Goal: Navigation & Orientation: Find specific page/section

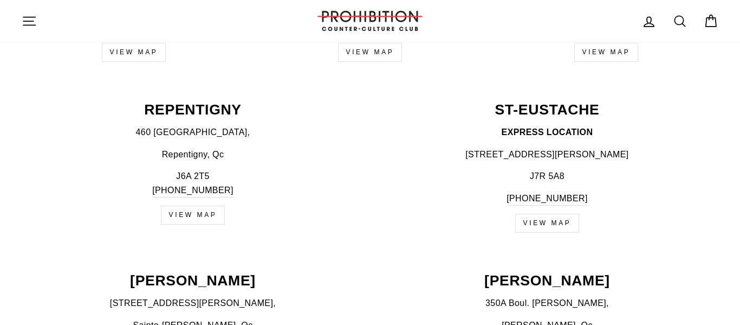
scroll to position [1478, 0]
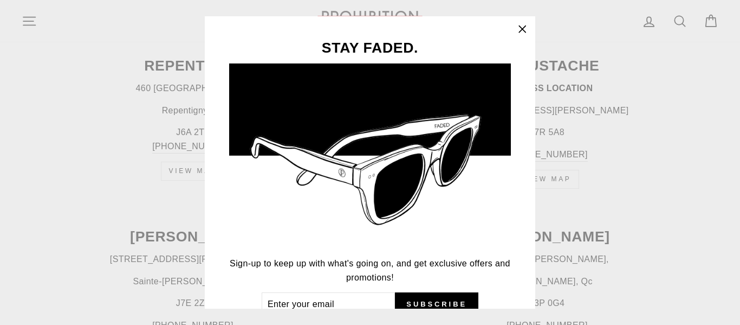
click at [526, 31] on icon "button" at bounding box center [522, 29] width 7 height 7
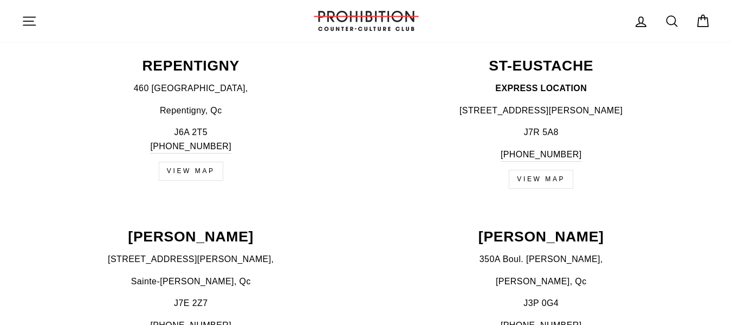
click at [33, 20] on icon "button" at bounding box center [29, 21] width 15 height 15
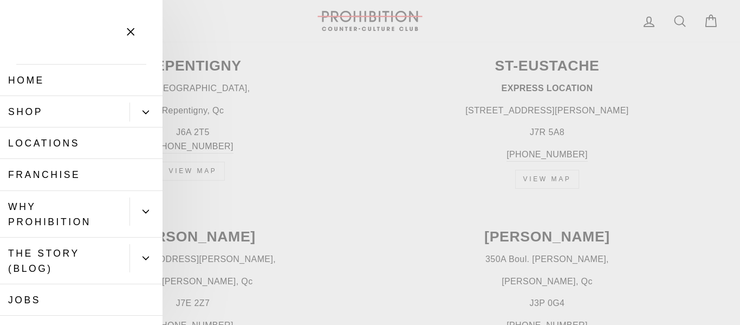
click at [151, 107] on button "Primary" at bounding box center [145, 111] width 33 height 19
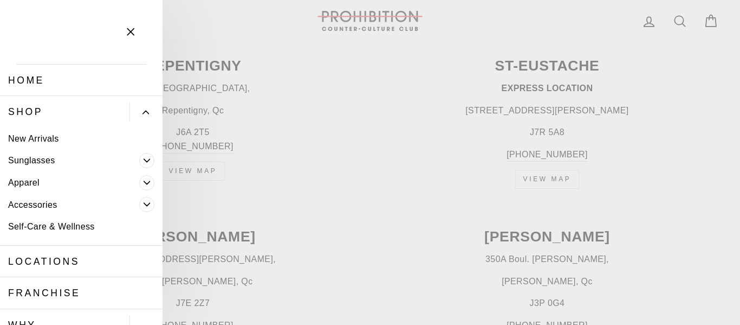
click at [144, 203] on icon "Primary" at bounding box center [147, 204] width 7 height 7
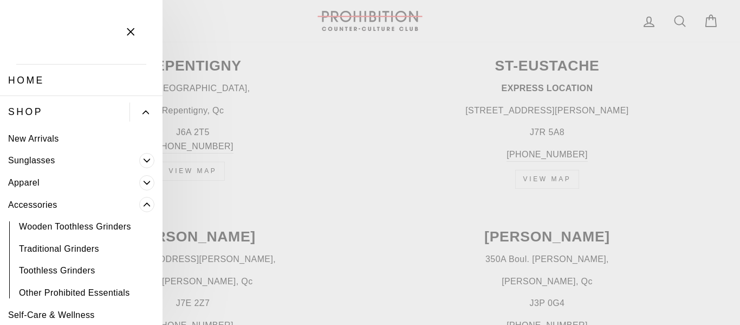
click at [144, 203] on icon "Primary" at bounding box center [147, 204] width 7 height 7
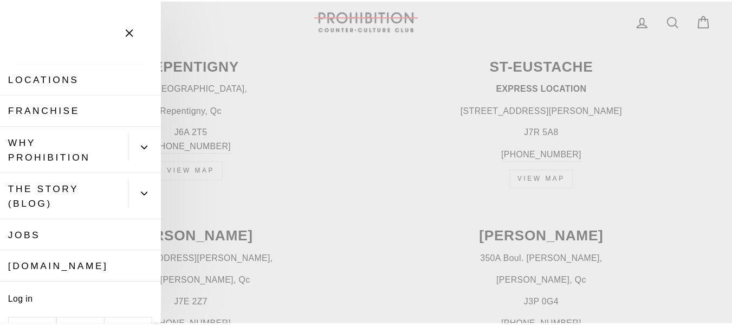
scroll to position [182, 0]
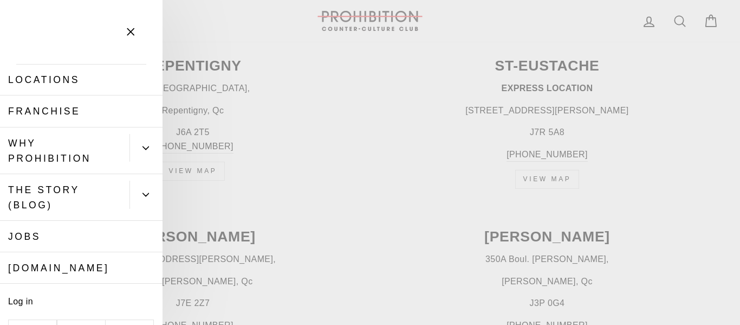
click at [322, 163] on main "PROHIBITION canada's counter-culture retailer since 1984 Prohibition began as a…" at bounding box center [370, 8] width 740 height 2823
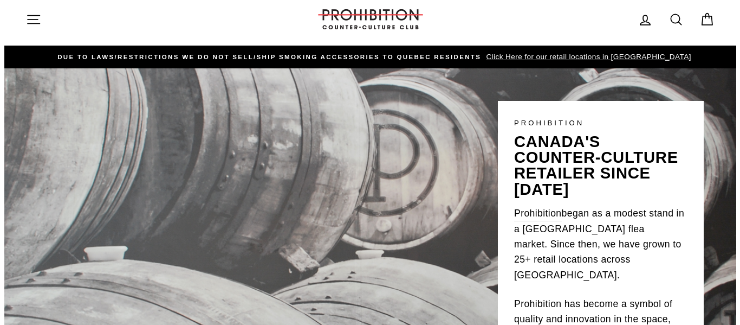
scroll to position [8, 0]
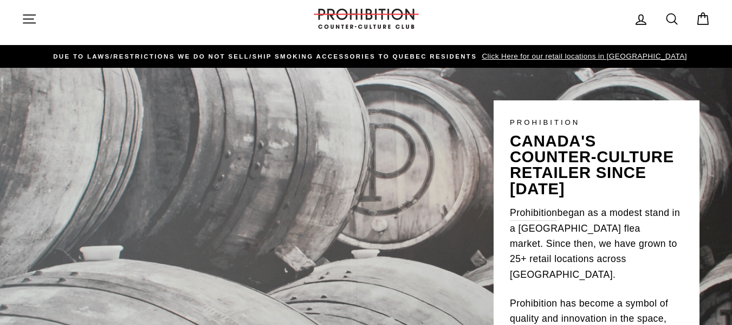
click at [22, 15] on icon "button" at bounding box center [29, 18] width 15 height 15
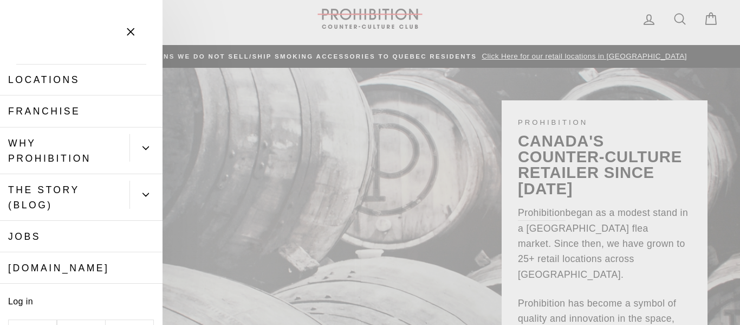
scroll to position [210, 0]
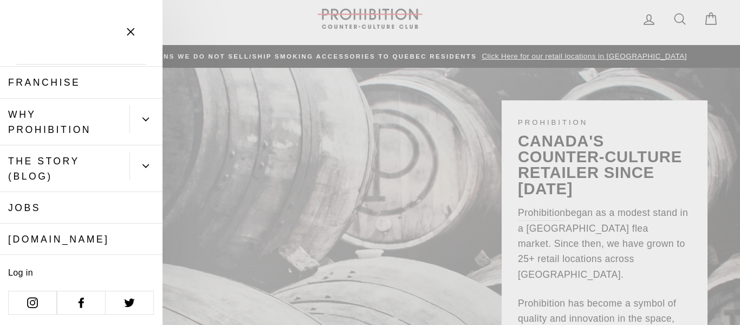
click at [86, 238] on link "[DOMAIN_NAME]" at bounding box center [81, 238] width 163 height 31
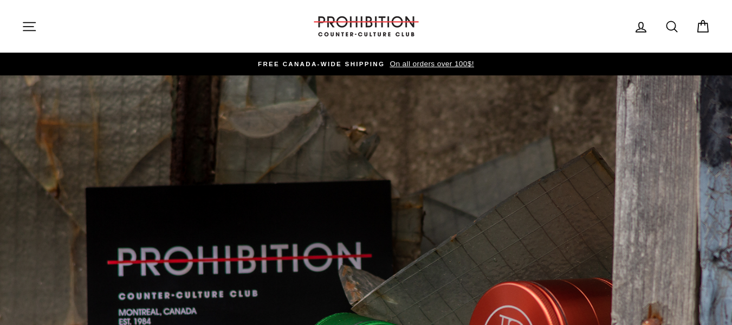
click at [23, 34] on button "Site navigation" at bounding box center [29, 26] width 28 height 23
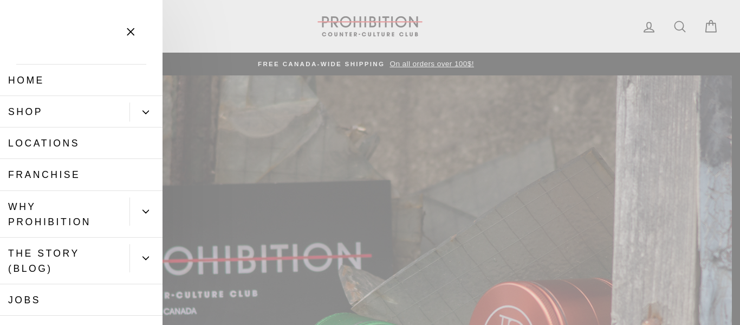
click at [142, 114] on button "Primary" at bounding box center [145, 111] width 33 height 19
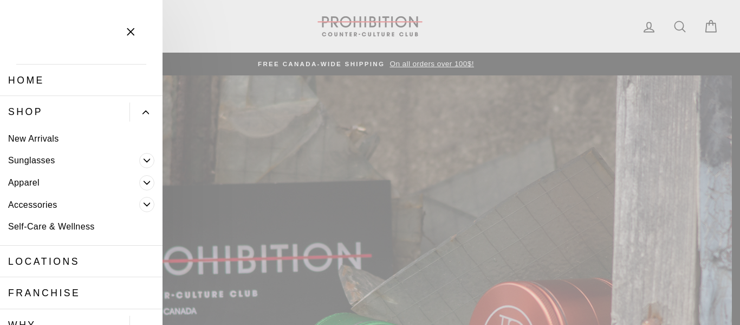
click at [142, 114] on button "Primary" at bounding box center [145, 111] width 33 height 19
